Goal: Find specific page/section: Find specific page/section

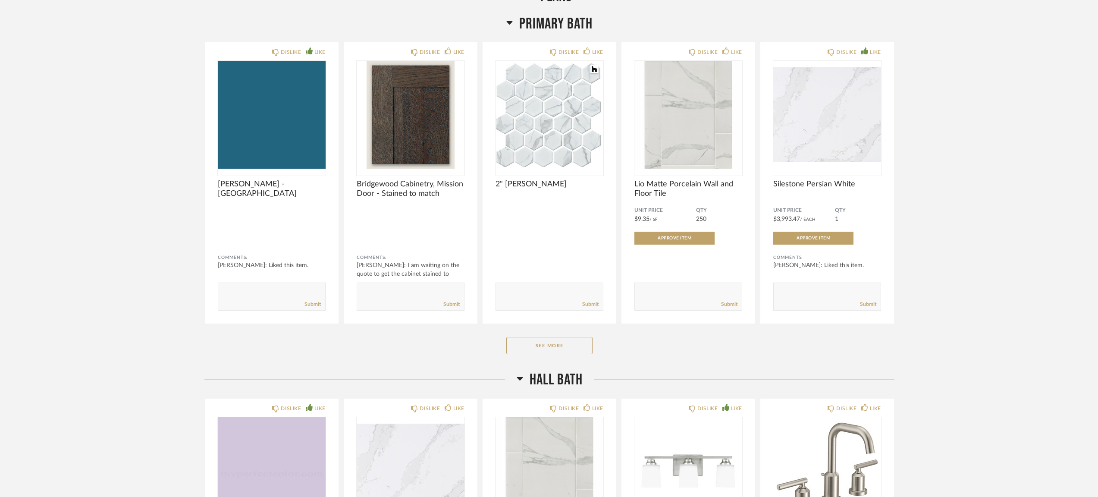
scroll to position [419, 0]
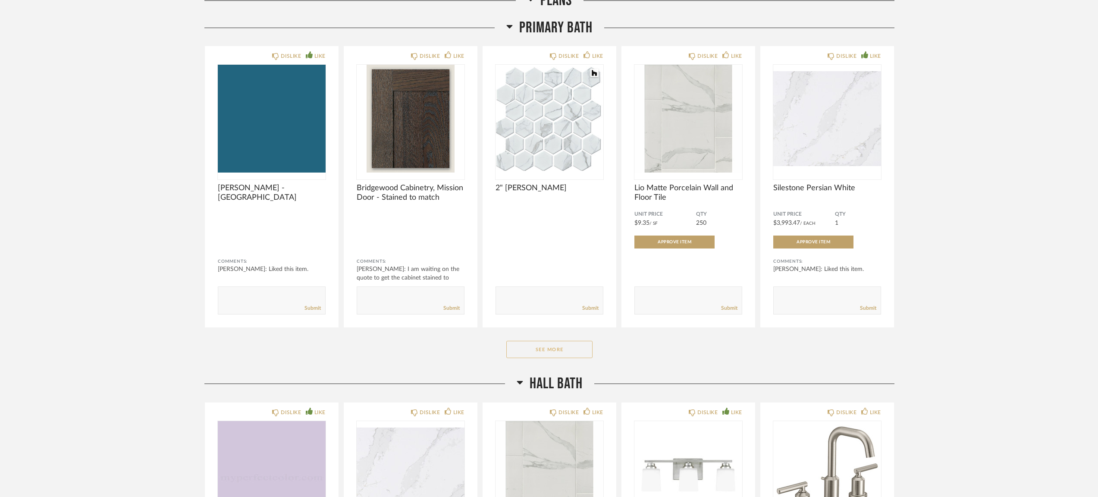
click at [556, 347] on button "See More" at bounding box center [549, 349] width 86 height 17
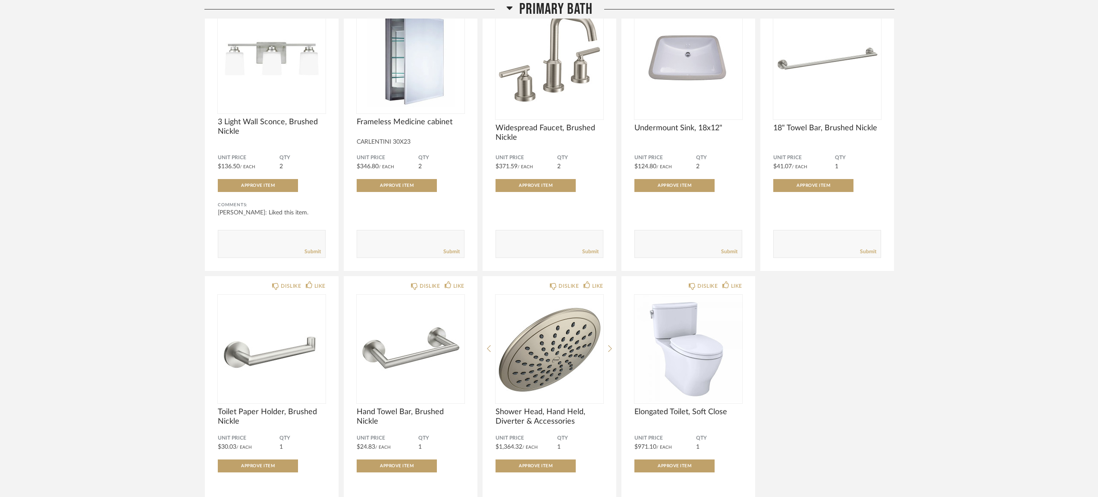
scroll to position [769, 0]
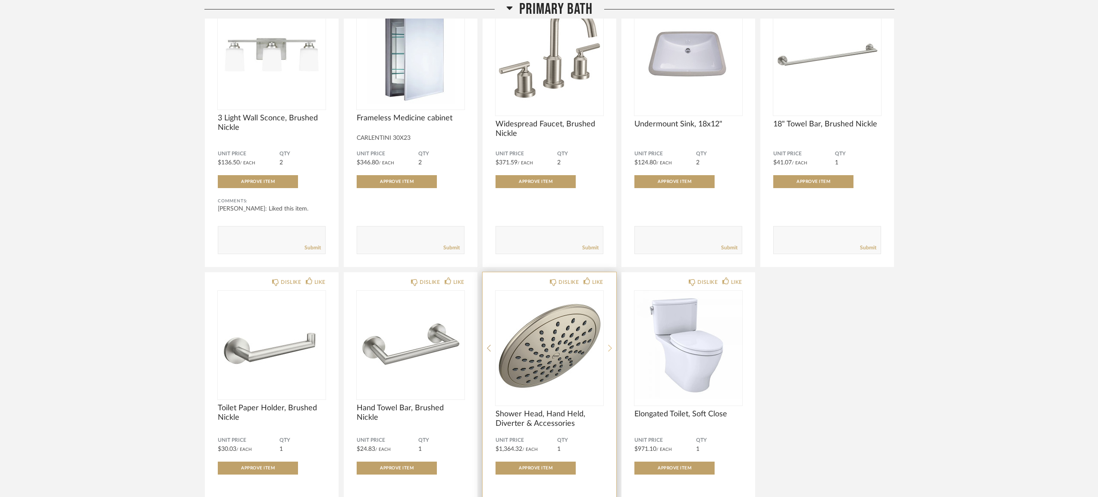
click at [611, 345] on icon at bounding box center [610, 348] width 4 height 8
click at [490, 350] on icon at bounding box center [489, 348] width 4 height 8
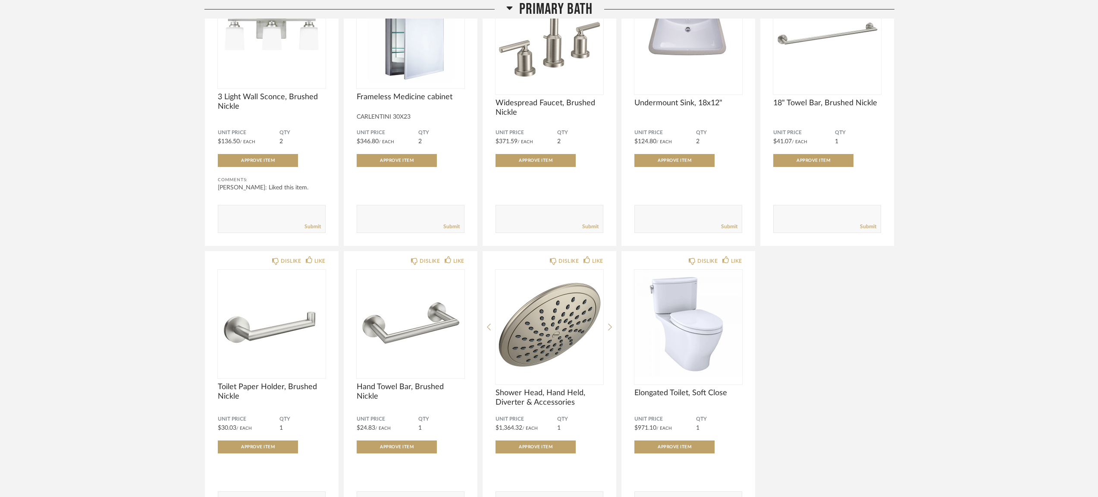
scroll to position [794, 0]
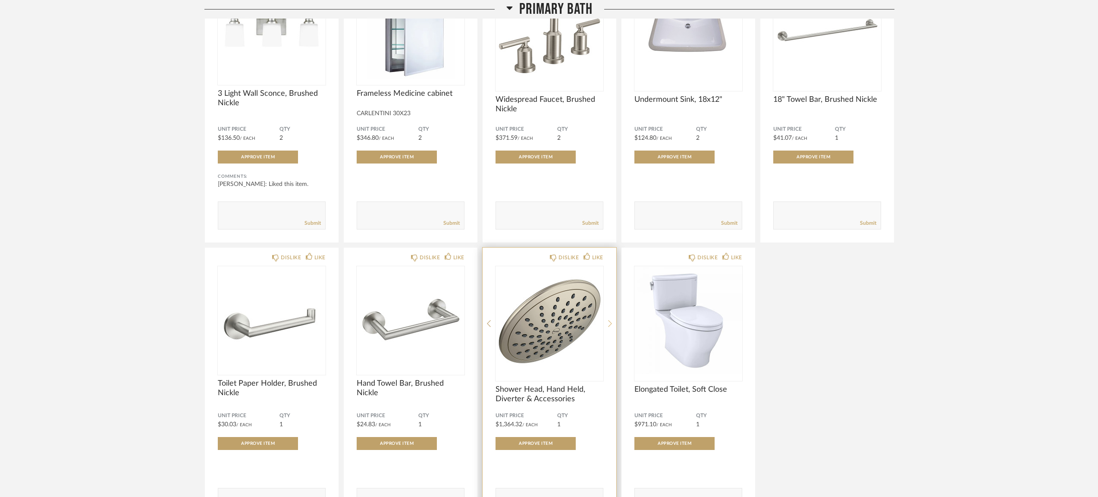
click at [611, 324] on icon at bounding box center [610, 323] width 4 height 7
click at [609, 325] on icon at bounding box center [610, 323] width 4 height 8
click at [608, 325] on icon at bounding box center [610, 323] width 4 height 8
click at [491, 323] on div "DISLIKE LIKE Shower Head, Hand Held, Diverter & Accessories Unit Price $1,364.3…" at bounding box center [549, 387] width 134 height 281
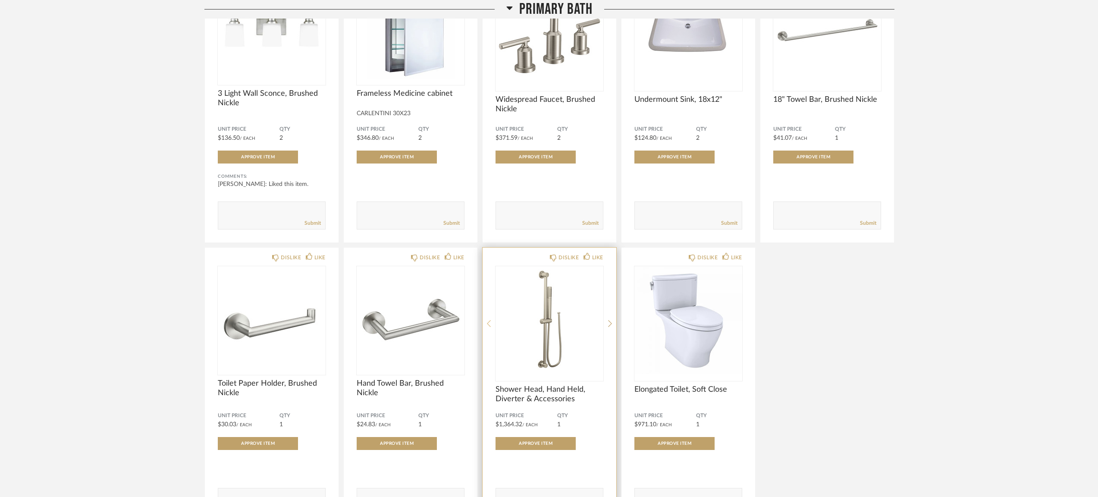
click at [489, 325] on icon at bounding box center [489, 323] width 4 height 8
click at [610, 325] on icon at bounding box center [610, 323] width 4 height 8
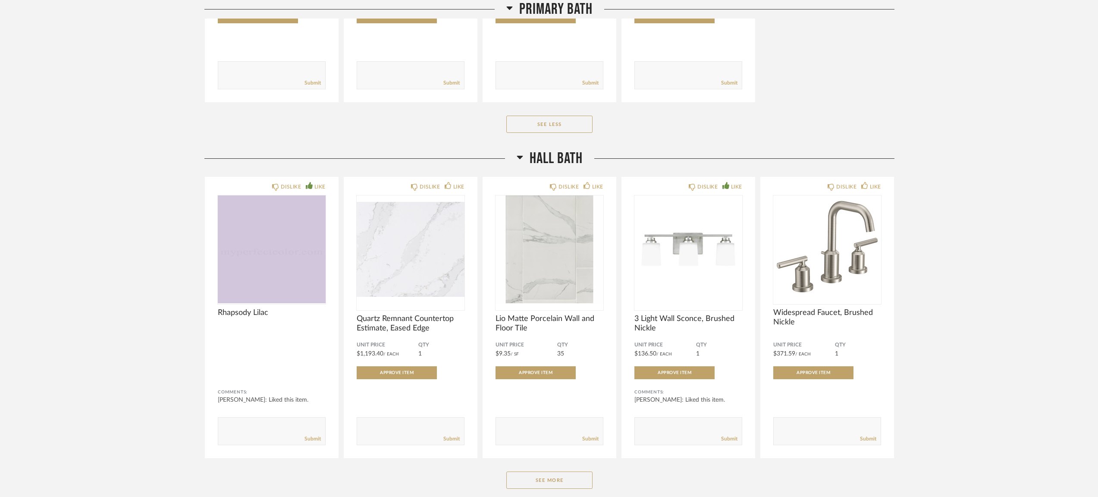
scroll to position [1224, 0]
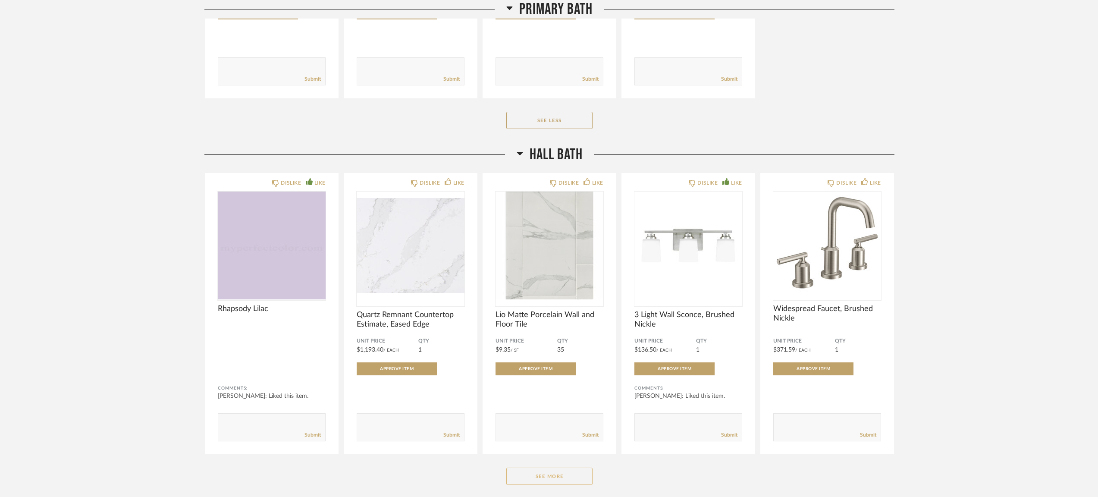
click at [579, 481] on button "See More" at bounding box center [549, 475] width 86 height 17
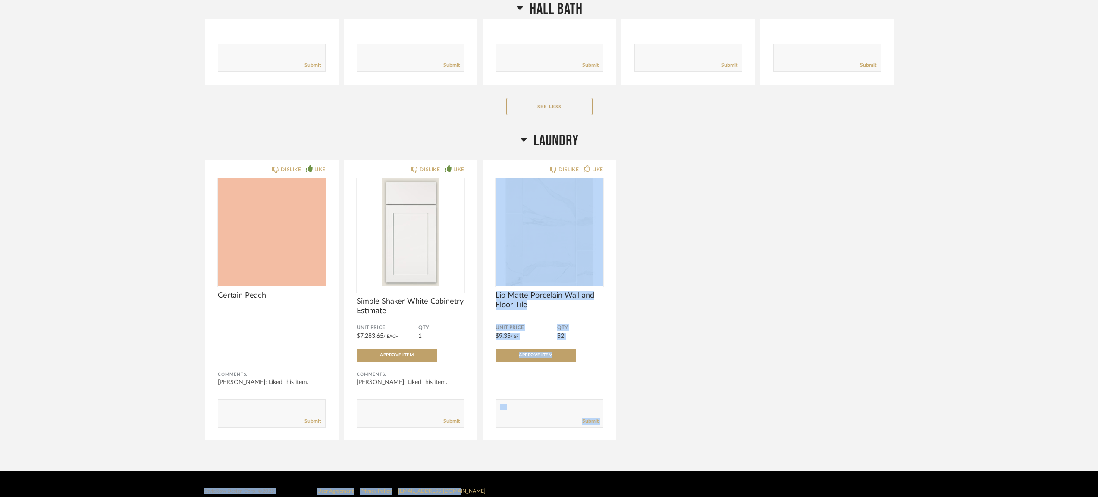
scroll to position [1896, 0]
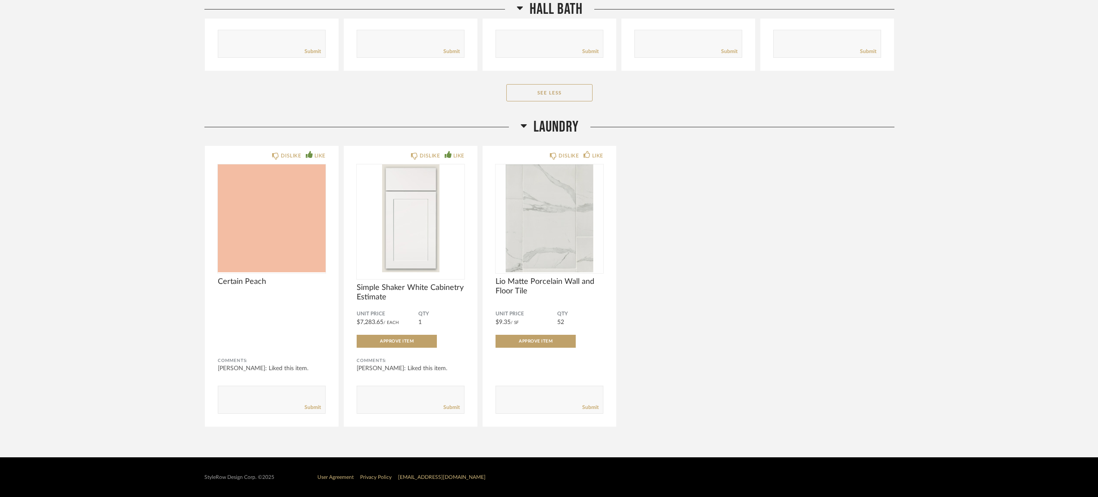
drag, startPoint x: 1015, startPoint y: 349, endPoint x: 1033, endPoint y: 207, distance: 142.9
drag, startPoint x: 1041, startPoint y: 169, endPoint x: 1021, endPoint y: 224, distance: 58.8
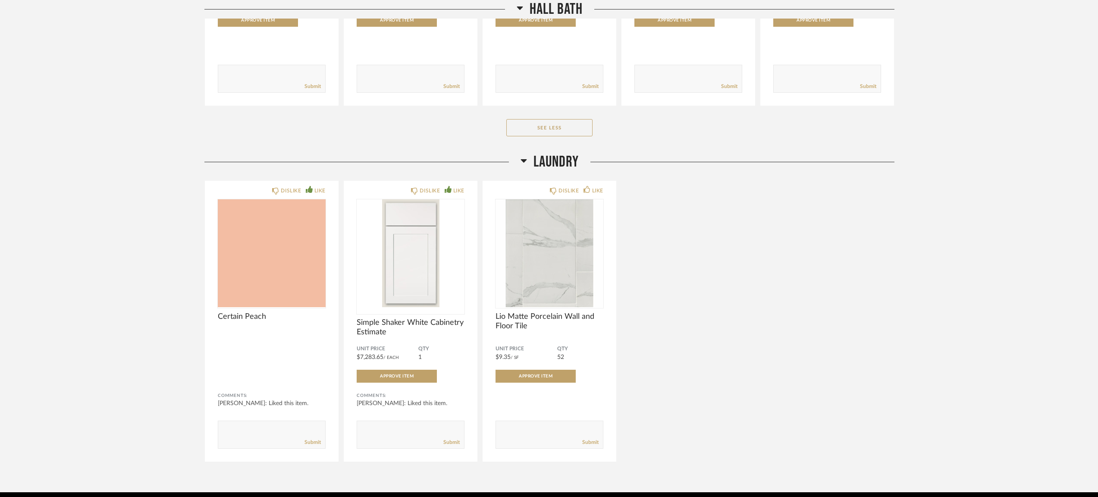
scroll to position [1880, 0]
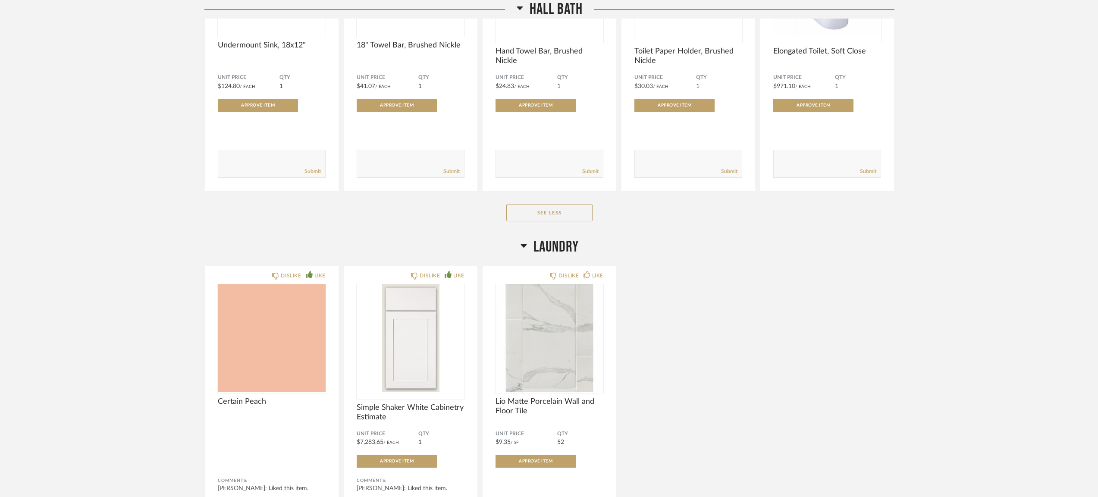
scroll to position [1749, 0]
